Goal: Information Seeking & Learning: Learn about a topic

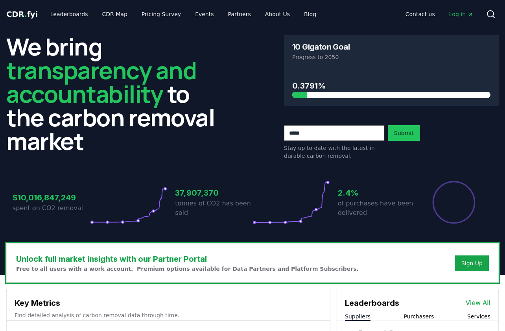
click at [160, 162] on div "We bring transparency and accountability to the carbon removal market 10 Gigato…" at bounding box center [252, 135] width 505 height 215
click at [70, 13] on link "Leaderboards" at bounding box center [69, 14] width 50 height 14
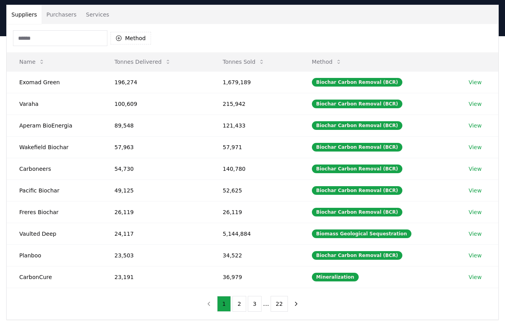
scroll to position [59, 0]
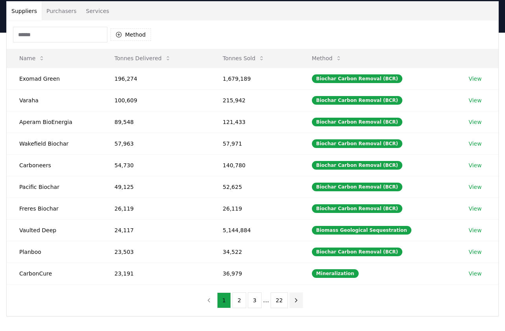
click at [295, 297] on icon "next page" at bounding box center [296, 300] width 7 height 7
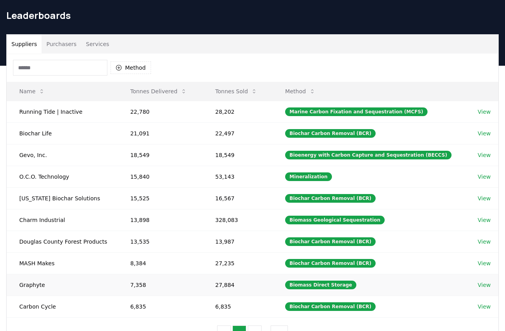
scroll to position [54, 0]
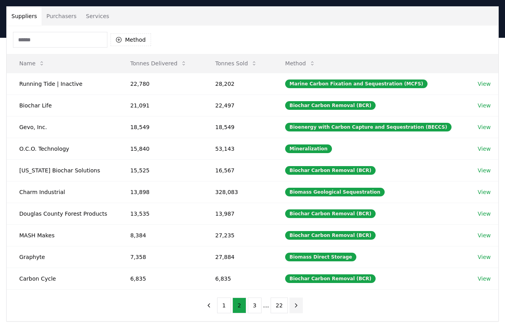
click at [296, 303] on icon "next page" at bounding box center [297, 305] width 2 height 4
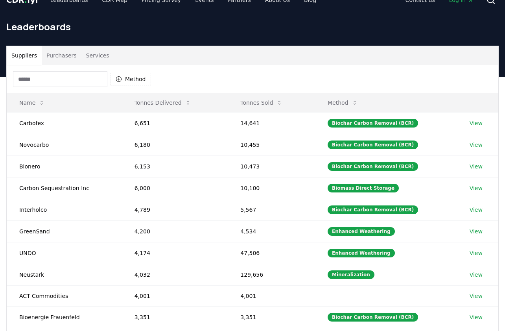
scroll to position [14, 0]
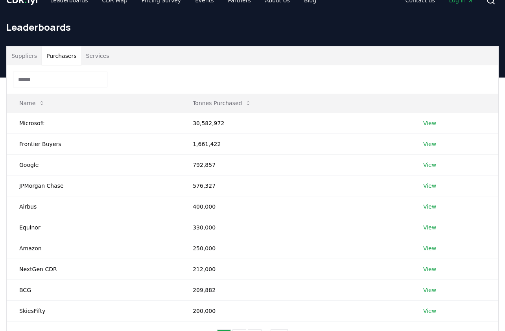
click at [57, 54] on button "Purchasers" at bounding box center [62, 55] width 40 height 19
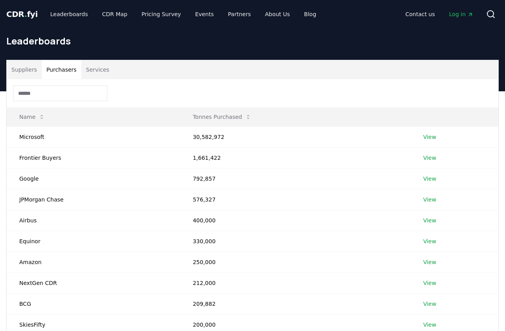
scroll to position [0, 0]
click at [427, 135] on link "View" at bounding box center [429, 137] width 13 height 8
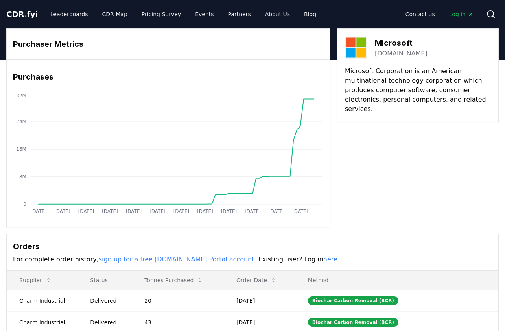
click at [323, 257] on link "here" at bounding box center [330, 258] width 14 height 7
